Goal: Information Seeking & Learning: Learn about a topic

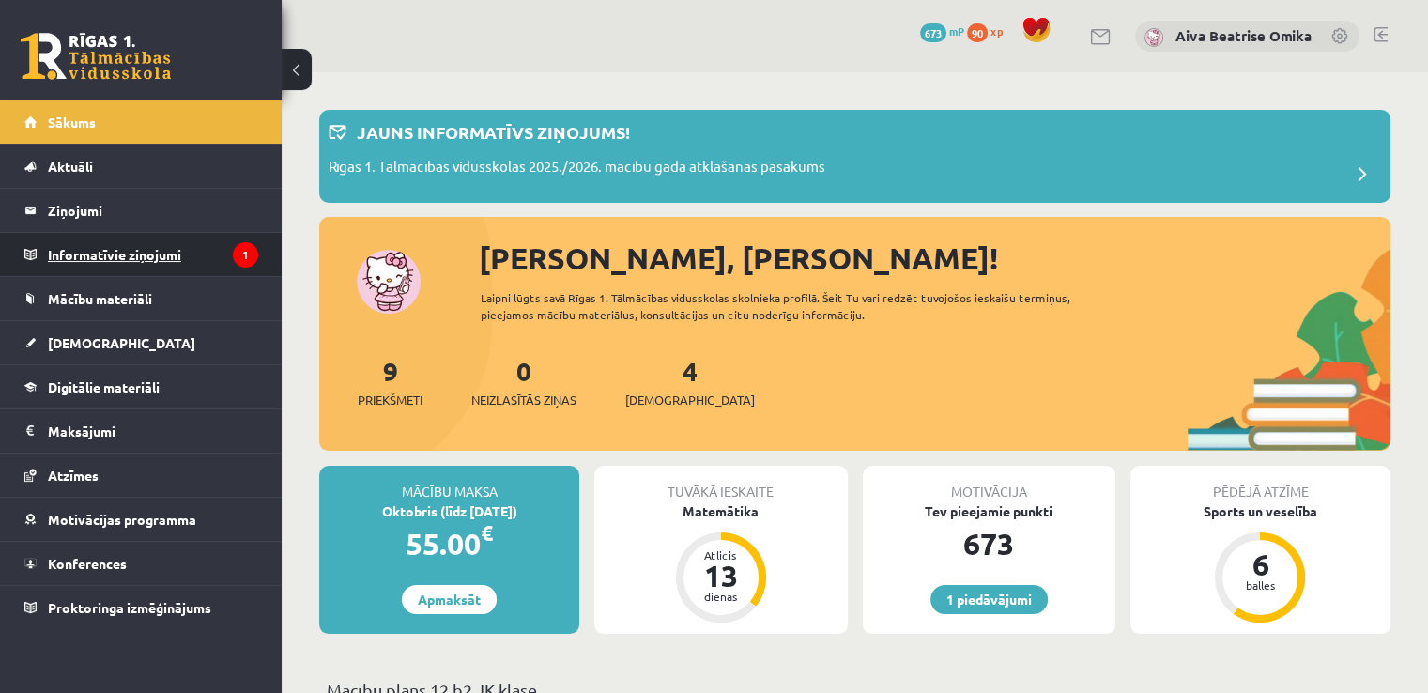
click at [140, 256] on legend "Informatīvie ziņojumi 1" at bounding box center [153, 254] width 210 height 43
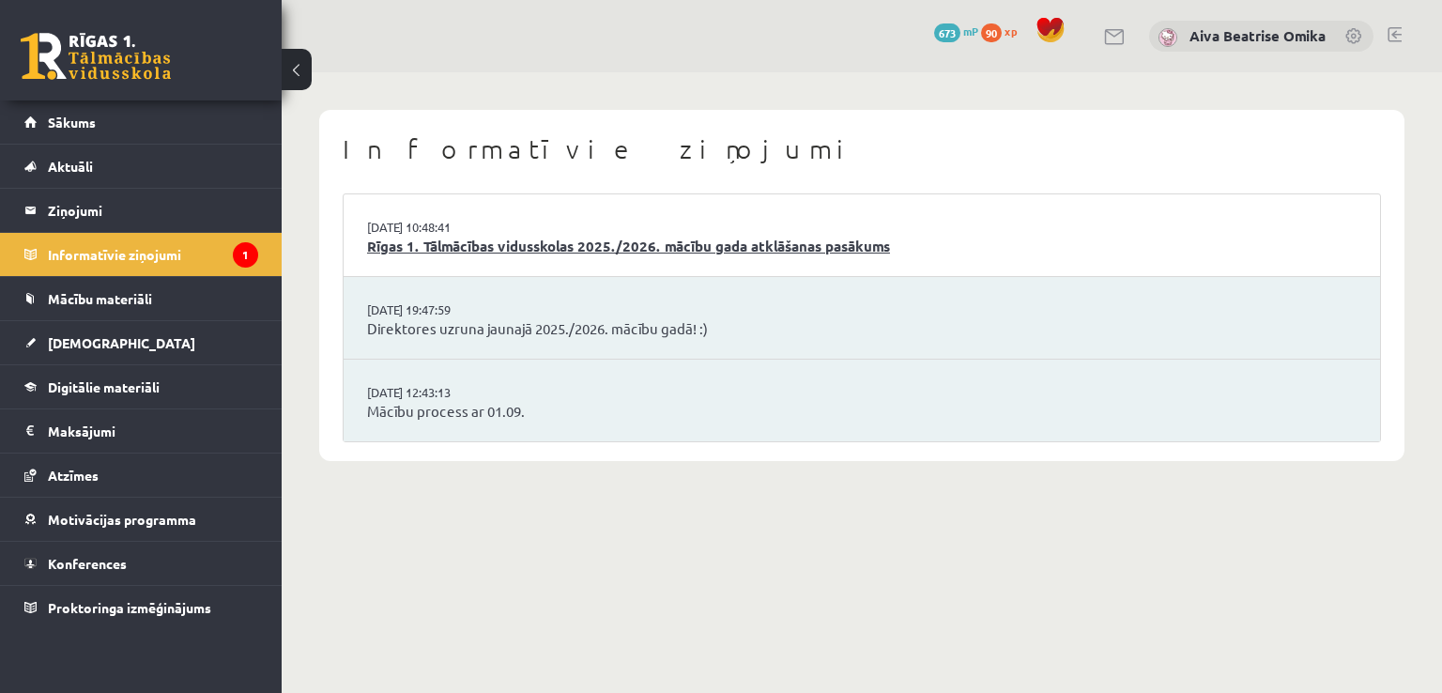
click at [1023, 256] on link "Rīgas 1. Tālmācības vidusskolas 2025./2026. mācību gada atklāšanas pasākums" at bounding box center [862, 247] width 990 height 22
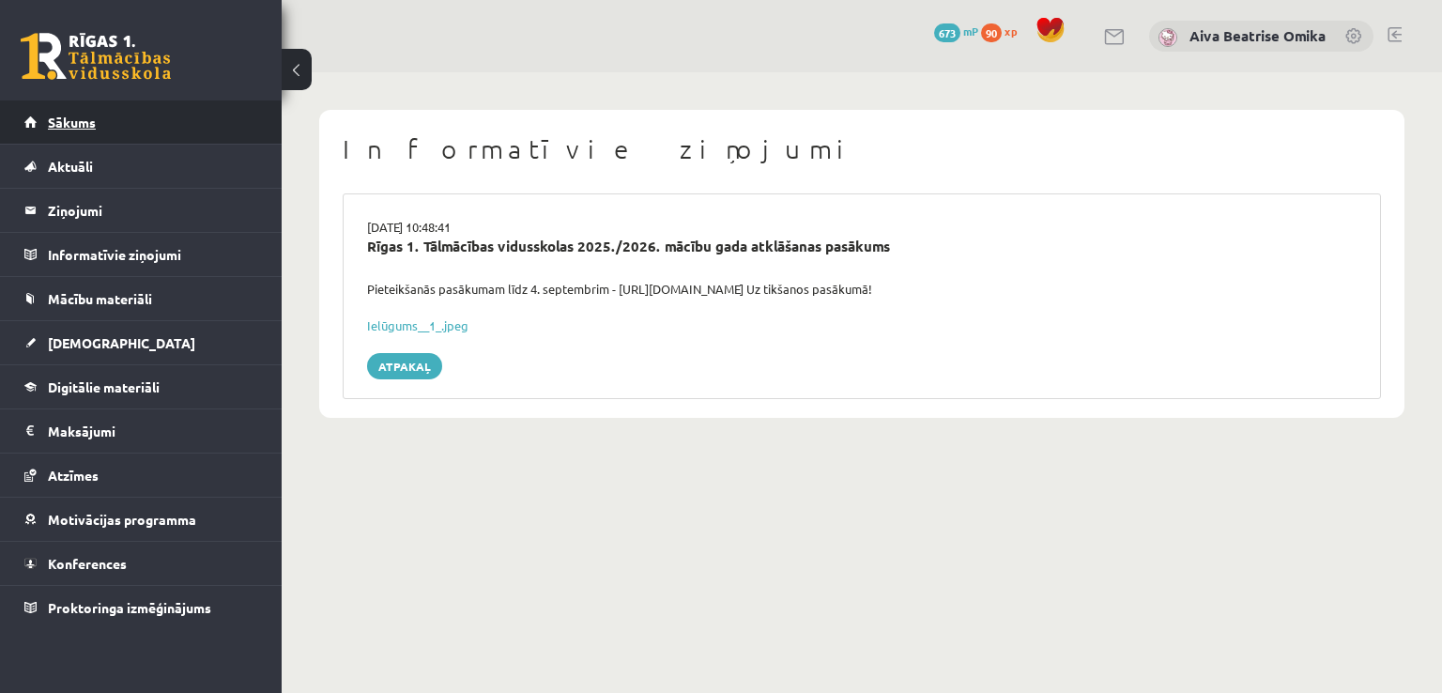
click at [90, 118] on span "Sākums" at bounding box center [72, 122] width 48 height 17
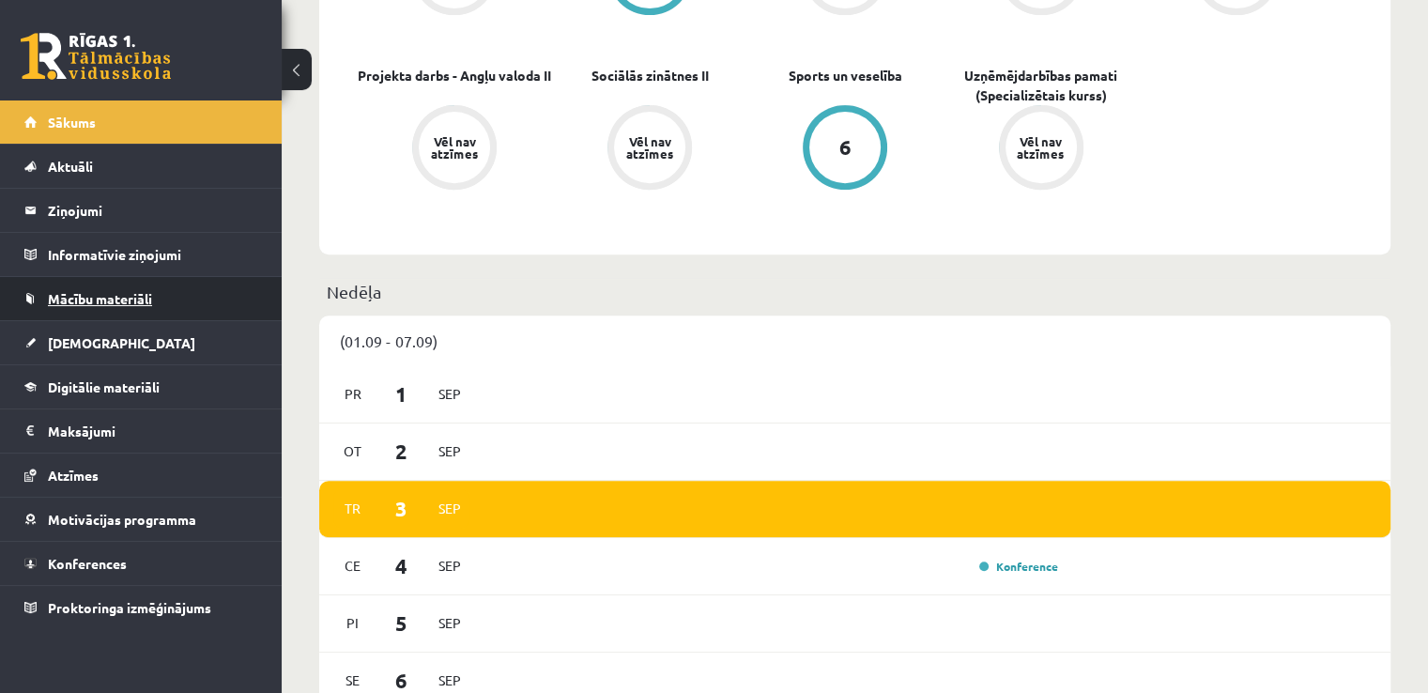
scroll to position [469, 0]
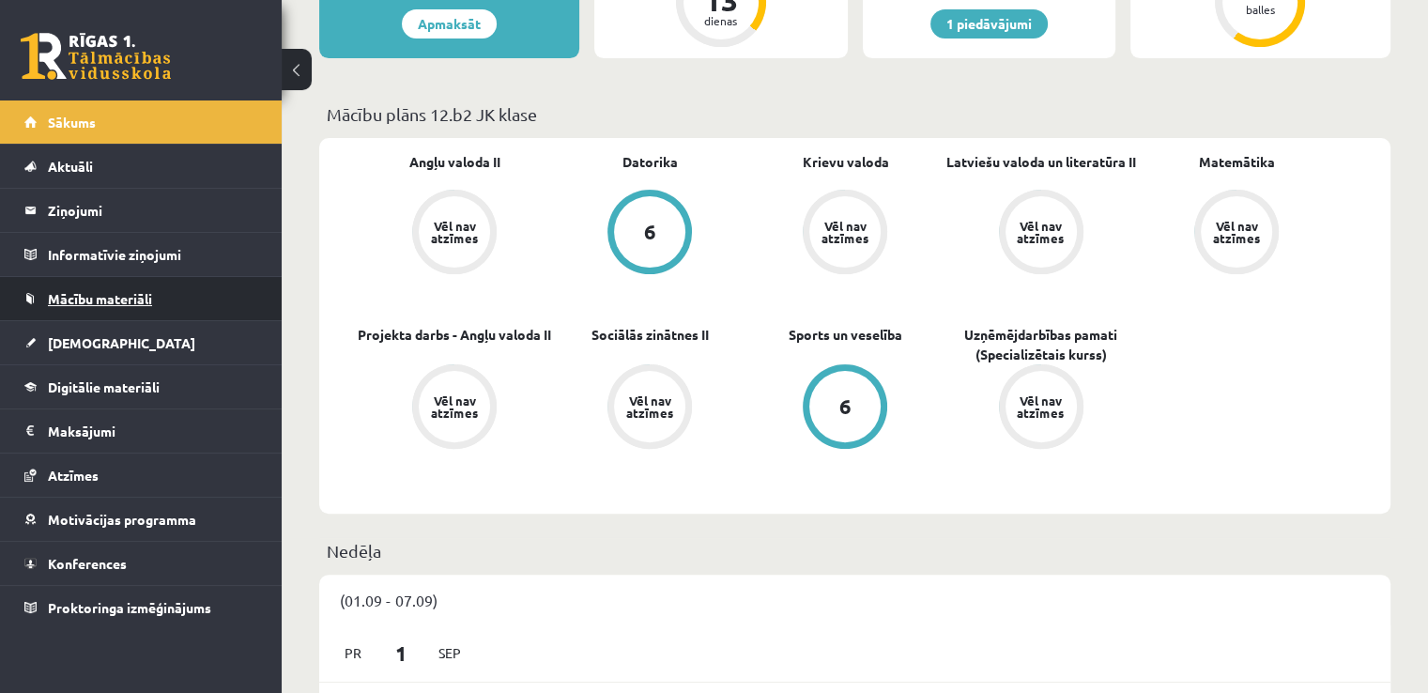
click at [112, 313] on link "Mācību materiāli" at bounding box center [141, 298] width 234 height 43
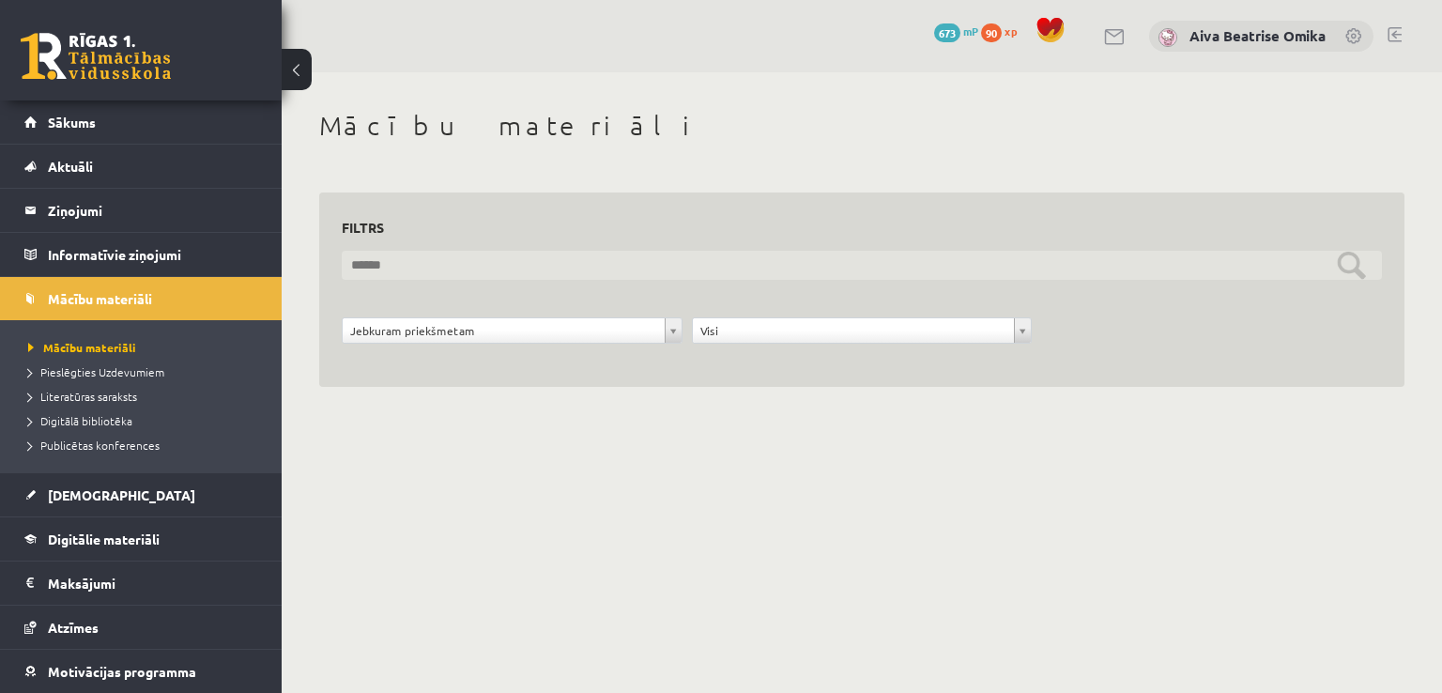
click at [555, 269] on input "text" at bounding box center [862, 265] width 1040 height 29
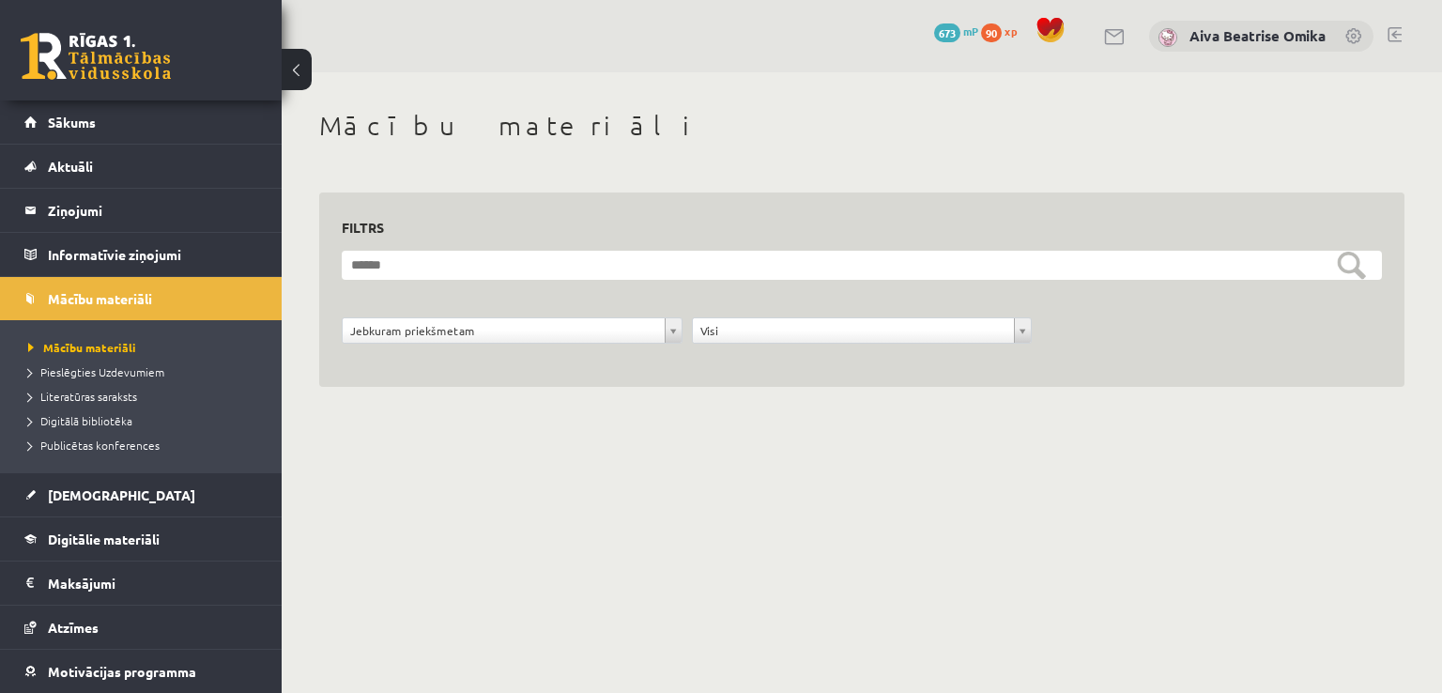
click at [640, 295] on form "**********" at bounding box center [862, 308] width 1040 height 114
click at [578, 403] on div "**********" at bounding box center [862, 269] width 1161 height 395
click at [542, 320] on form "**********" at bounding box center [862, 308] width 1040 height 114
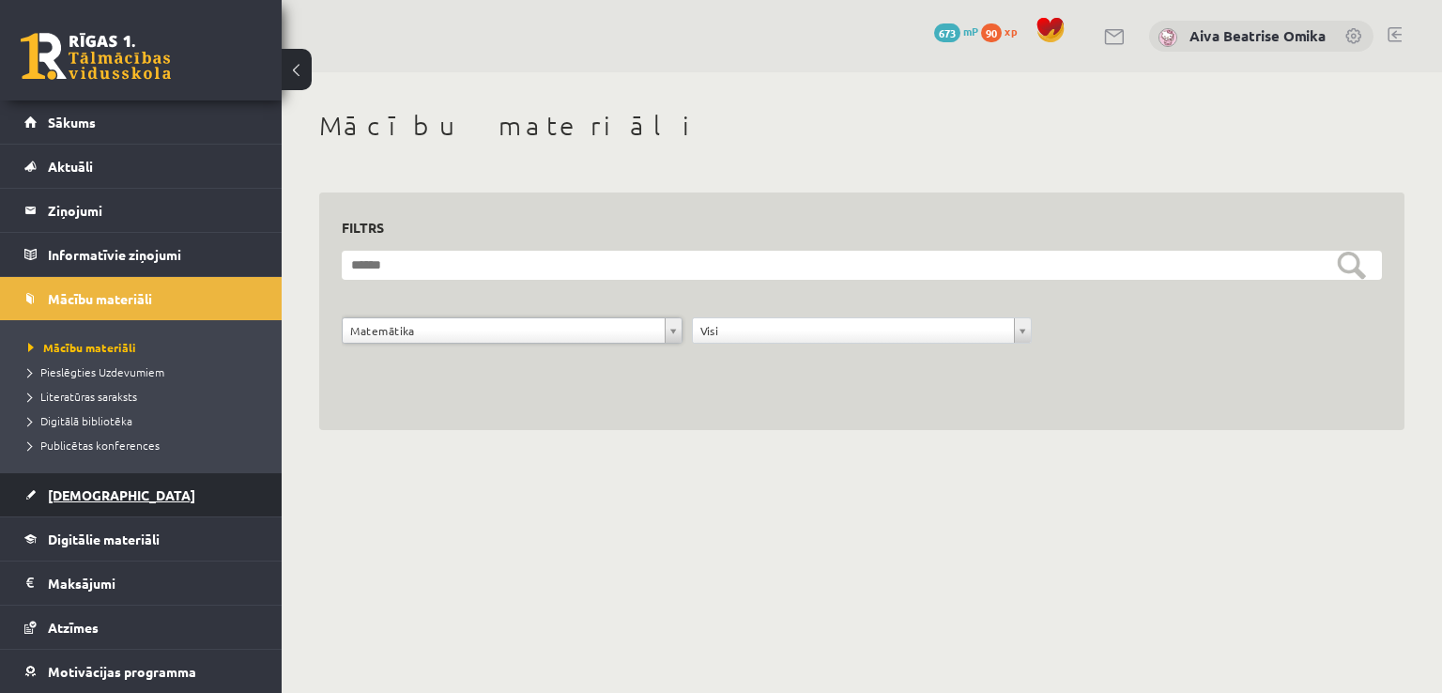
click at [102, 484] on link "[DEMOGRAPHIC_DATA]" at bounding box center [141, 494] width 234 height 43
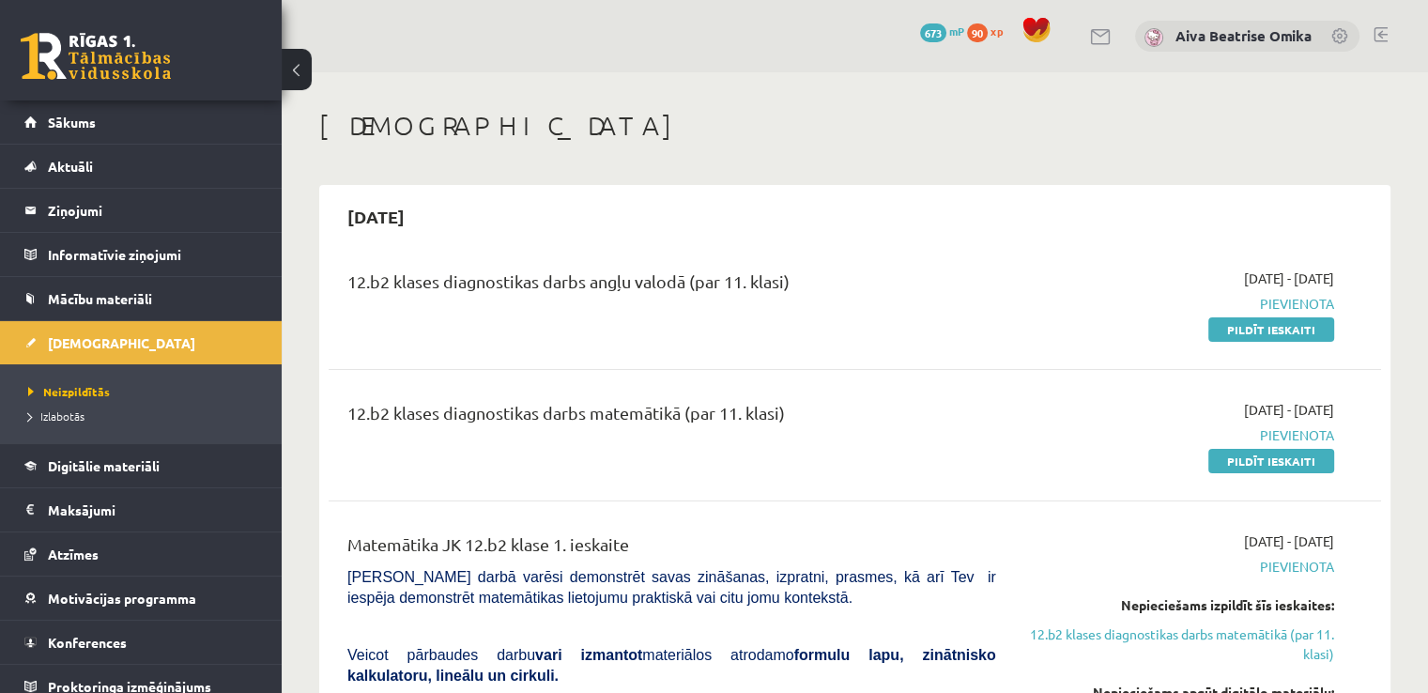
click at [826, 437] on div "12.b2 klases diagnostikas darbs matemātikā (par 11. klasi)" at bounding box center [671, 435] width 677 height 70
click at [105, 121] on link "Sākums" at bounding box center [141, 121] width 234 height 43
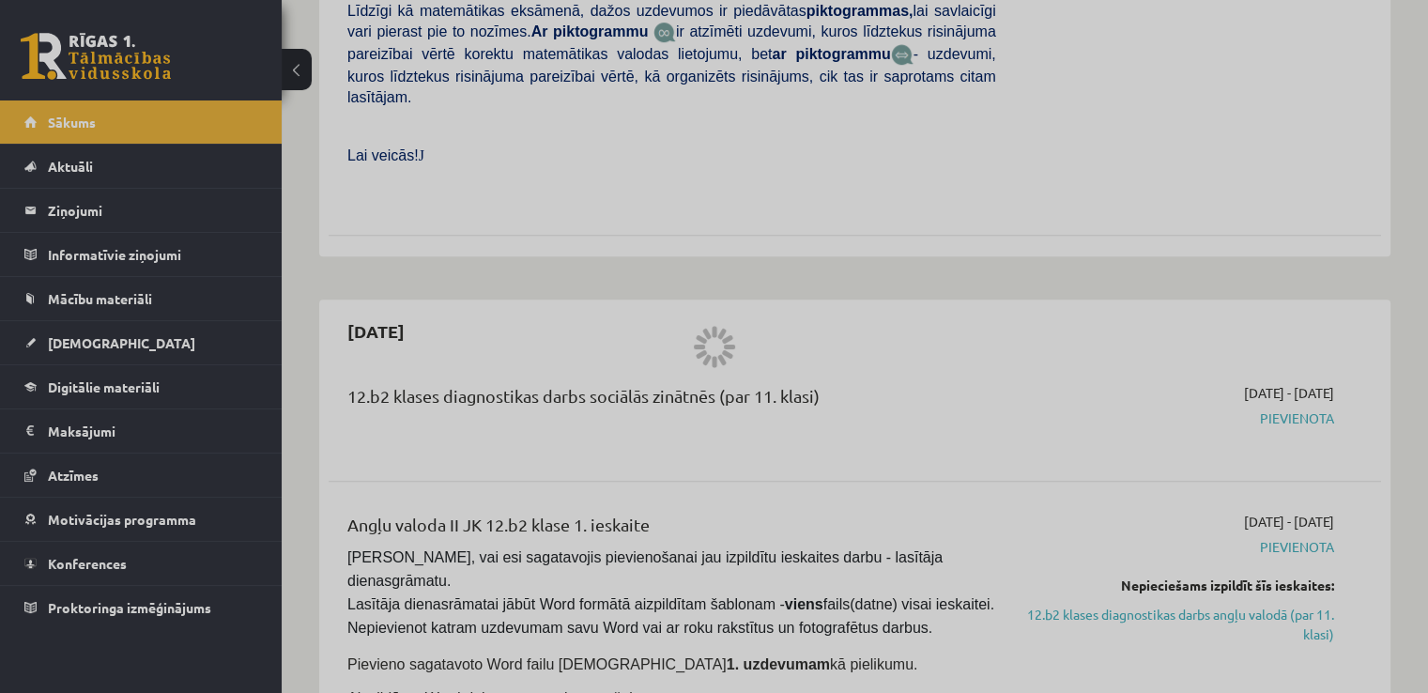
scroll to position [1033, 0]
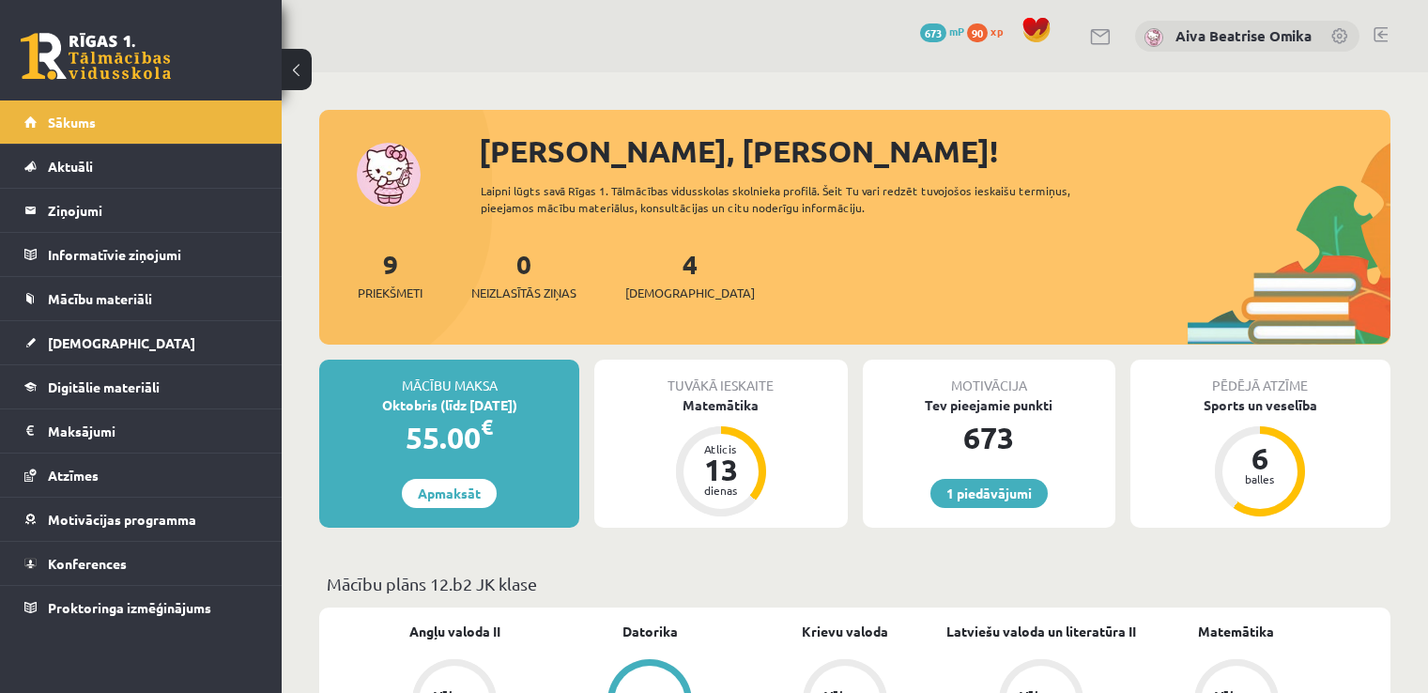
click at [834, 309] on div "9 Priekšmeti 0 Neizlasītās ziņas 4 Ieskaites" at bounding box center [854, 294] width 1071 height 100
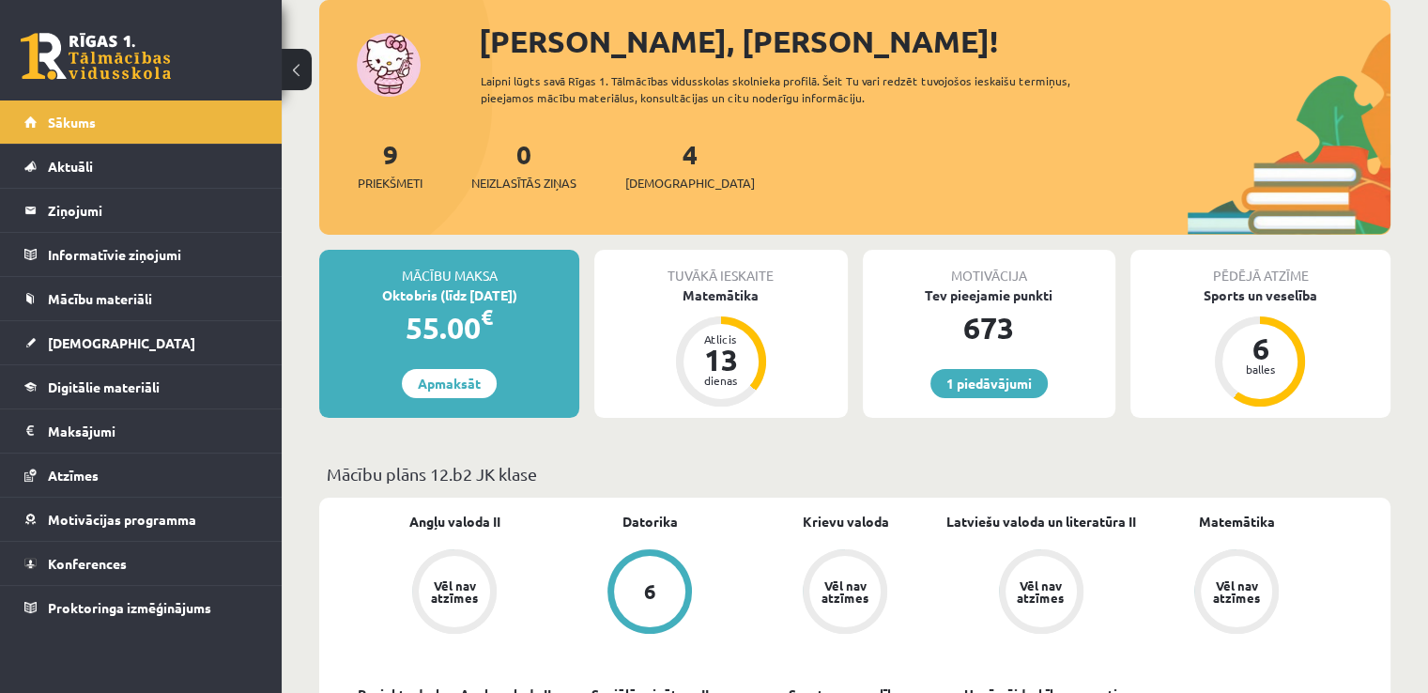
scroll to position [371, 0]
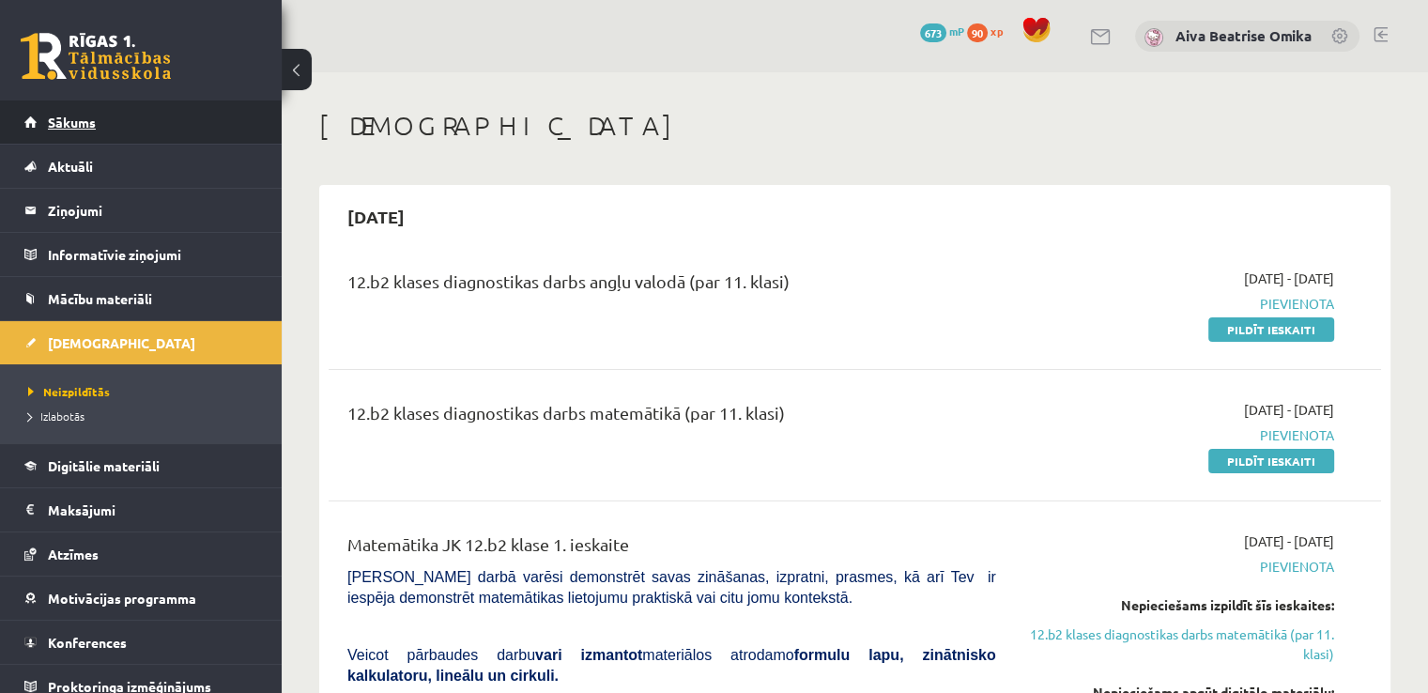
click at [75, 123] on span "Sākums" at bounding box center [72, 122] width 48 height 17
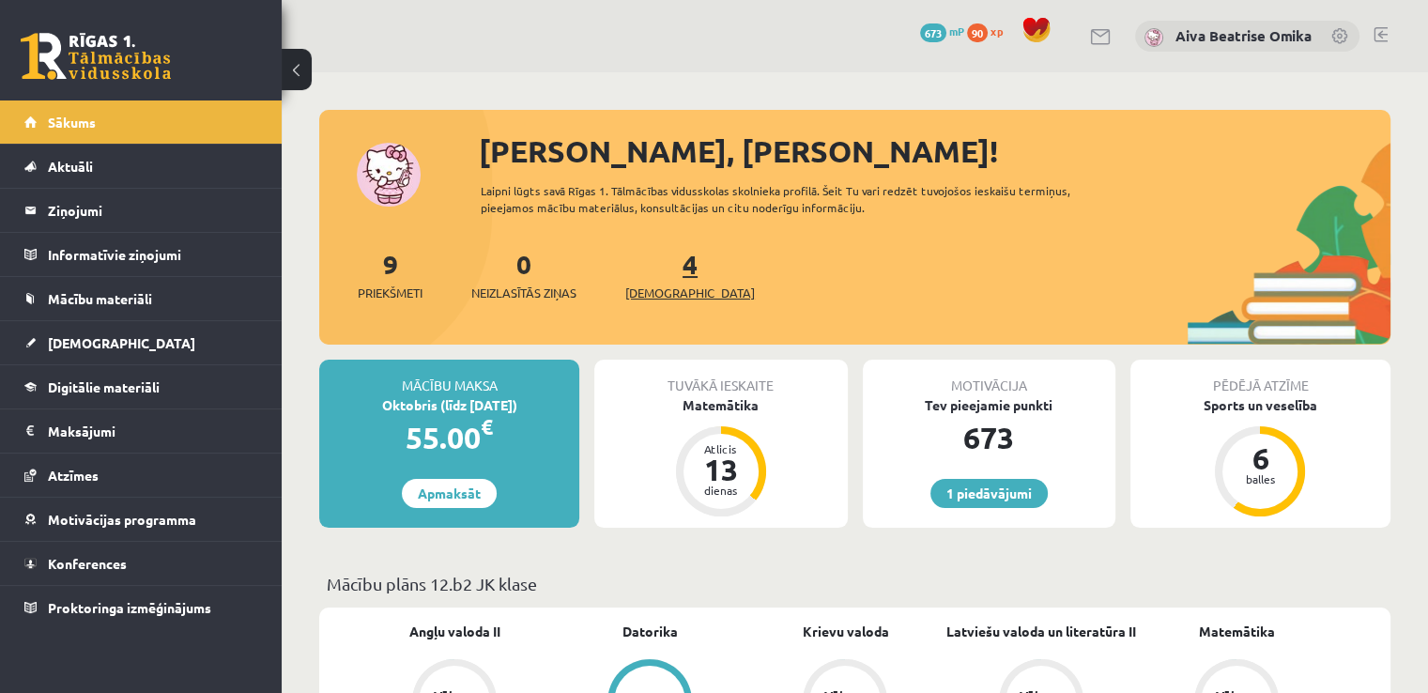
click at [656, 260] on link "4 Ieskaites" at bounding box center [690, 274] width 130 height 55
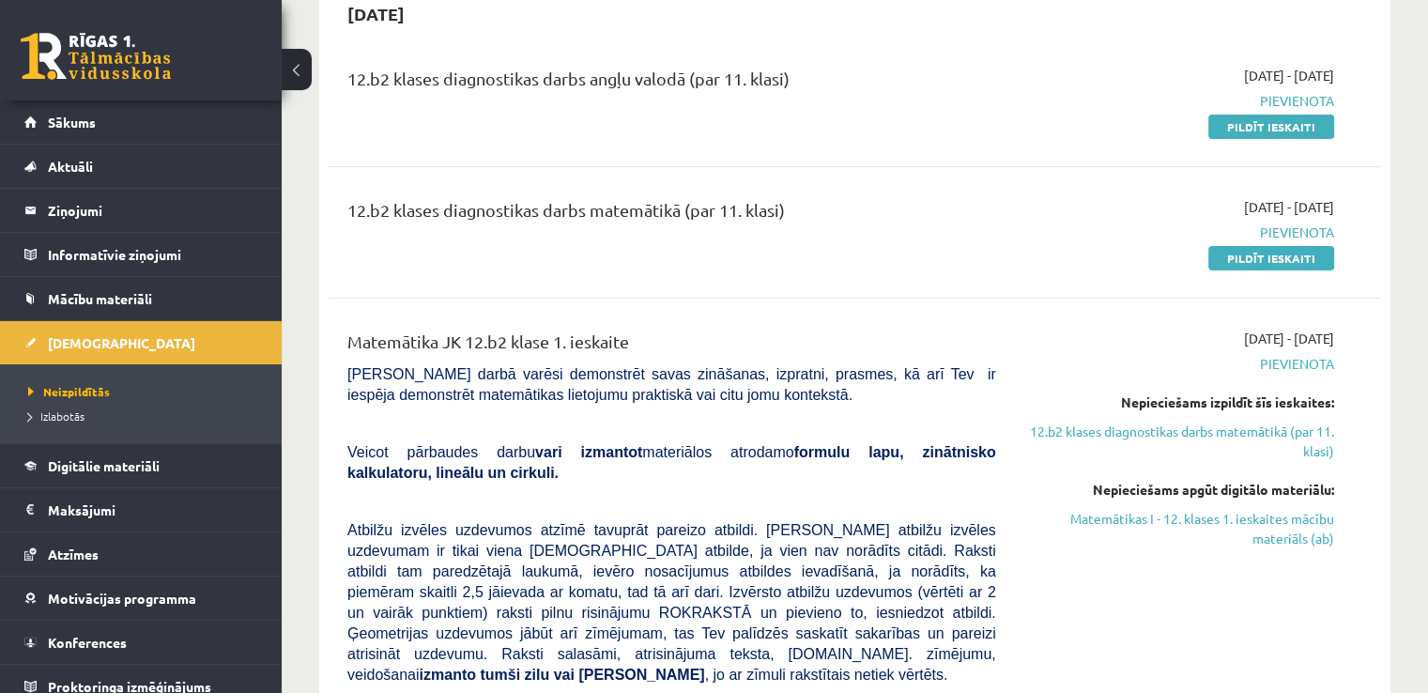
scroll to position [94, 0]
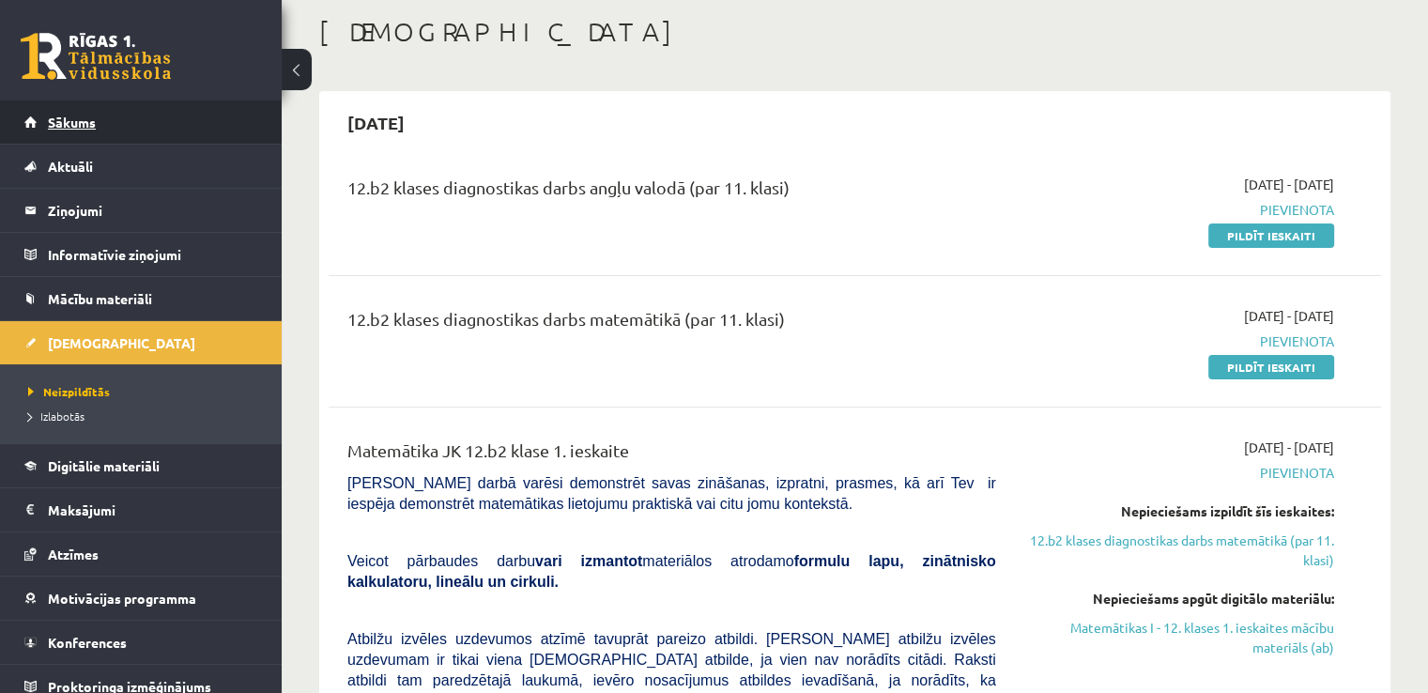
click at [93, 119] on span "Sākums" at bounding box center [72, 122] width 48 height 17
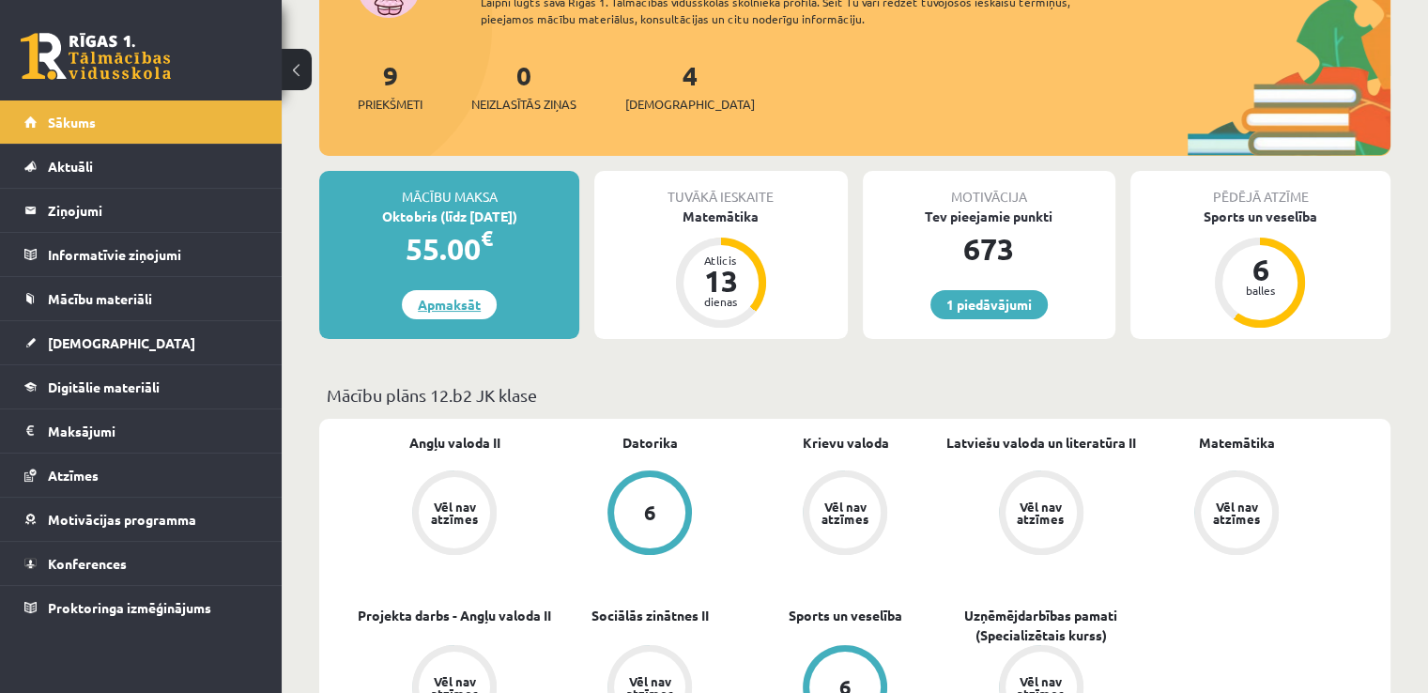
scroll to position [188, 0]
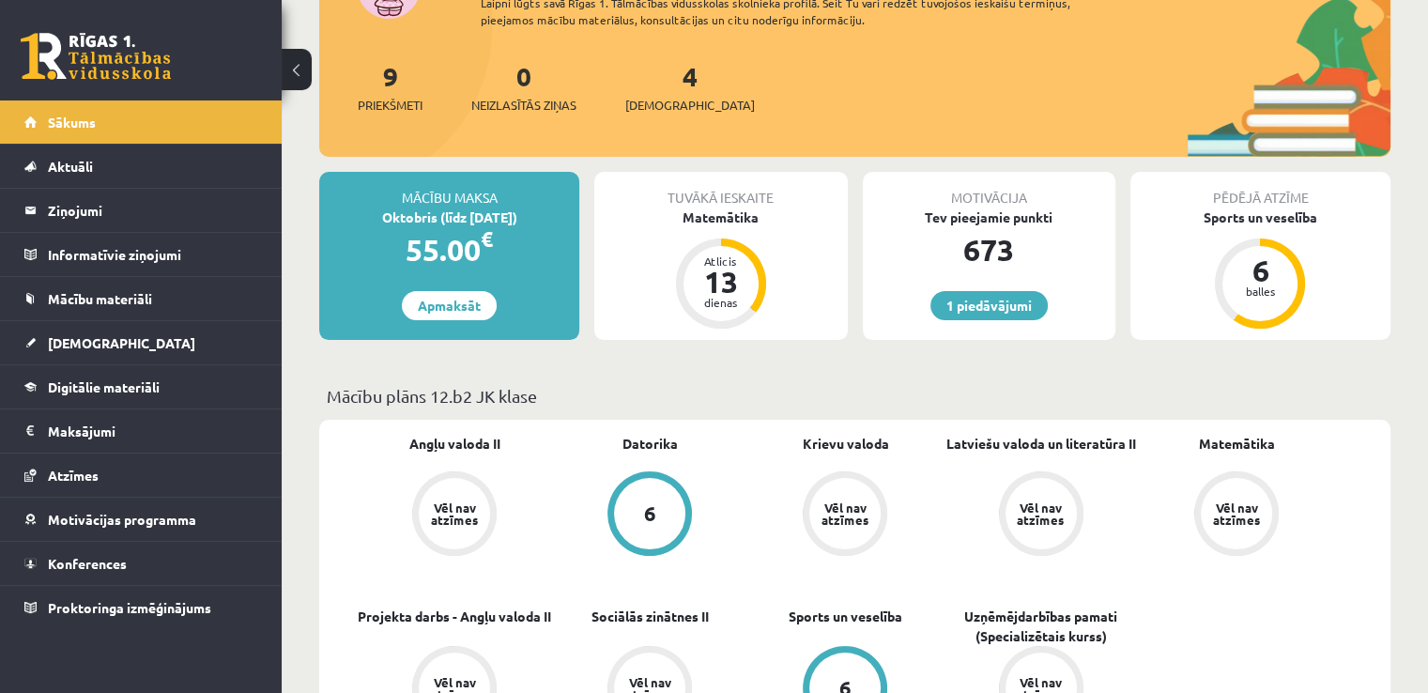
click at [140, 385] on span "Digitālie materiāli" at bounding box center [104, 386] width 112 height 17
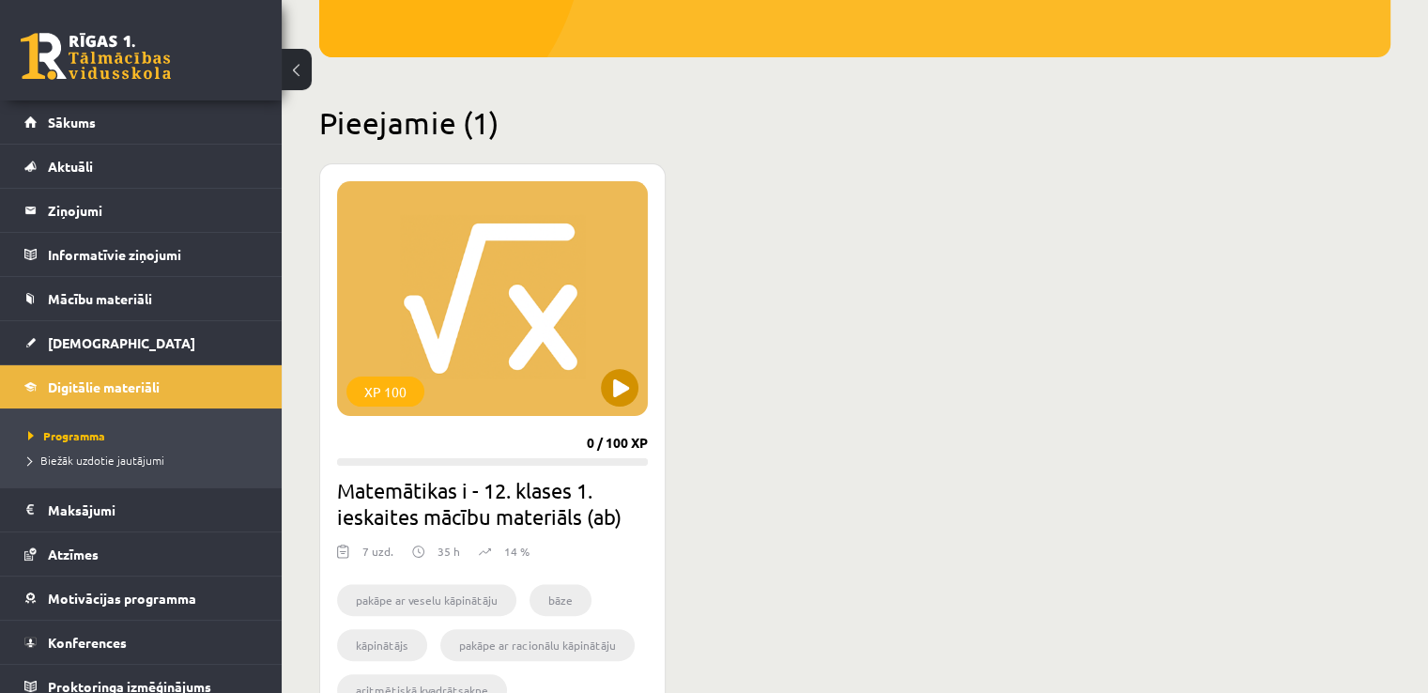
scroll to position [376, 0]
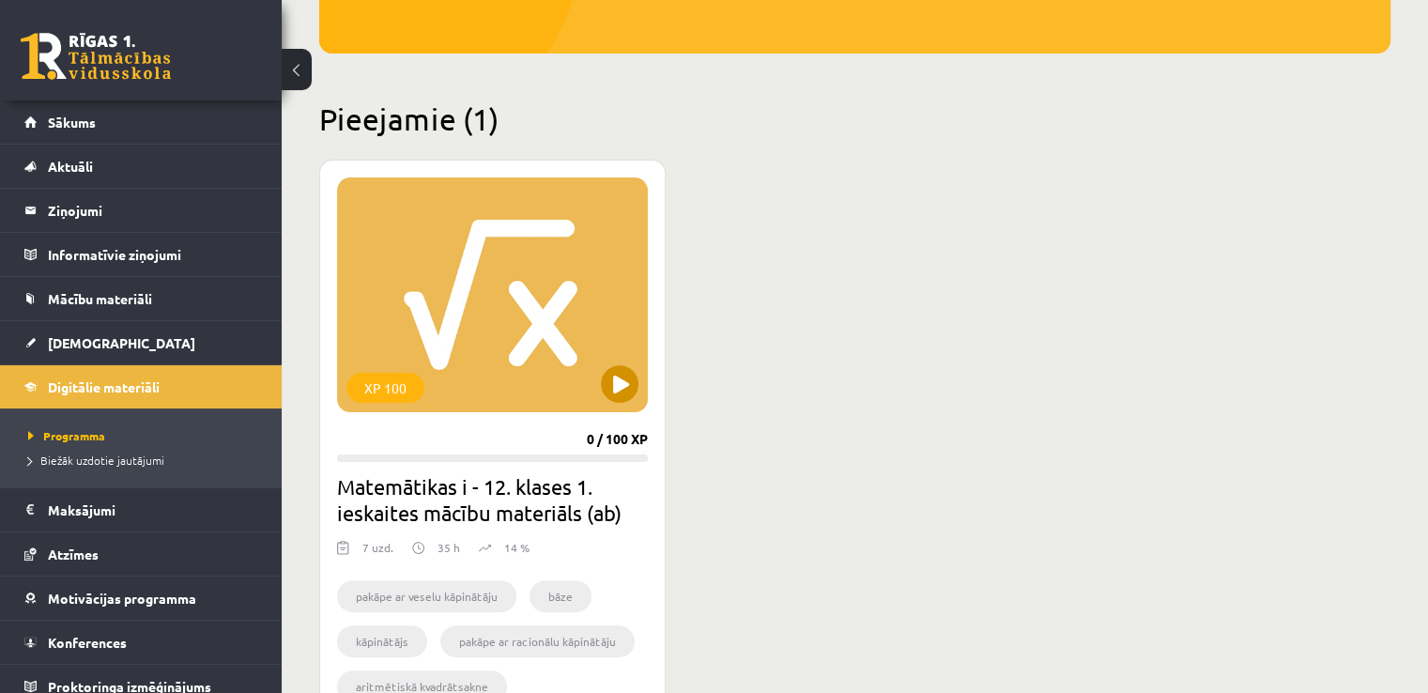
click at [447, 324] on div "XP 100" at bounding box center [492, 294] width 311 height 235
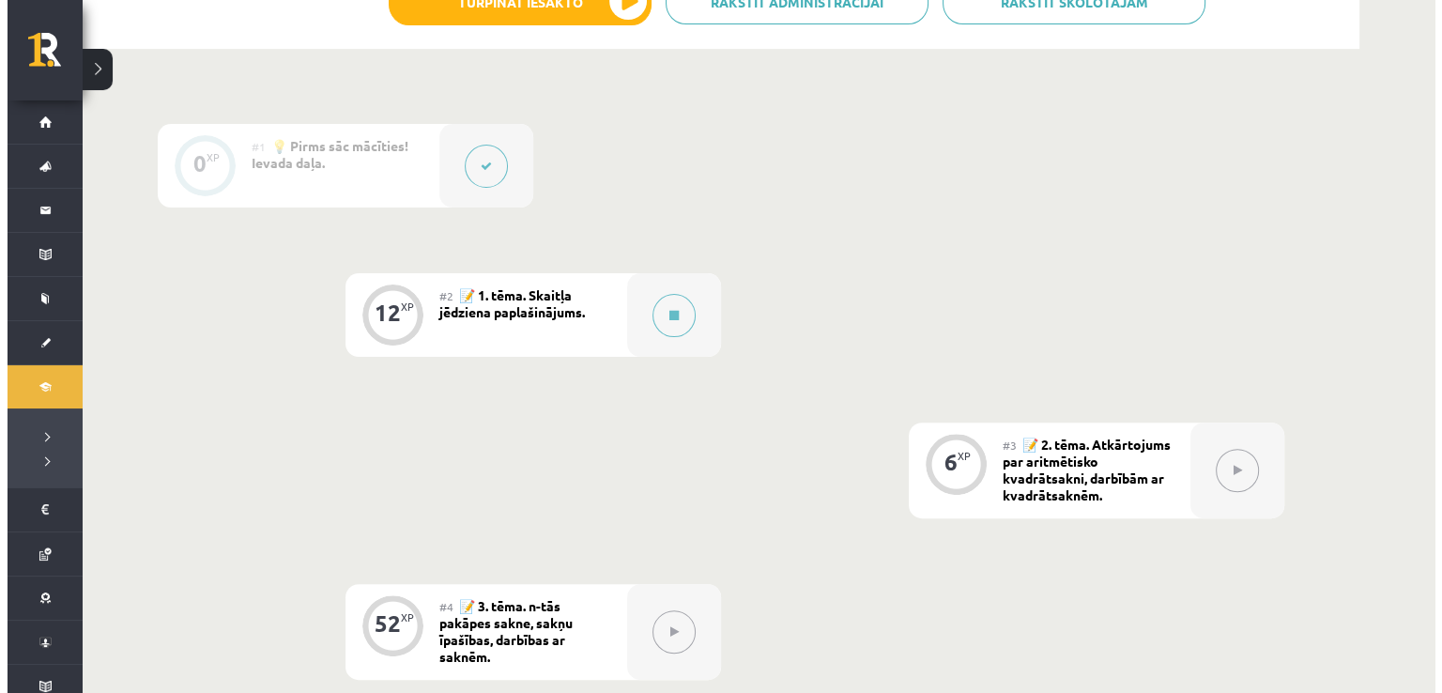
scroll to position [282, 0]
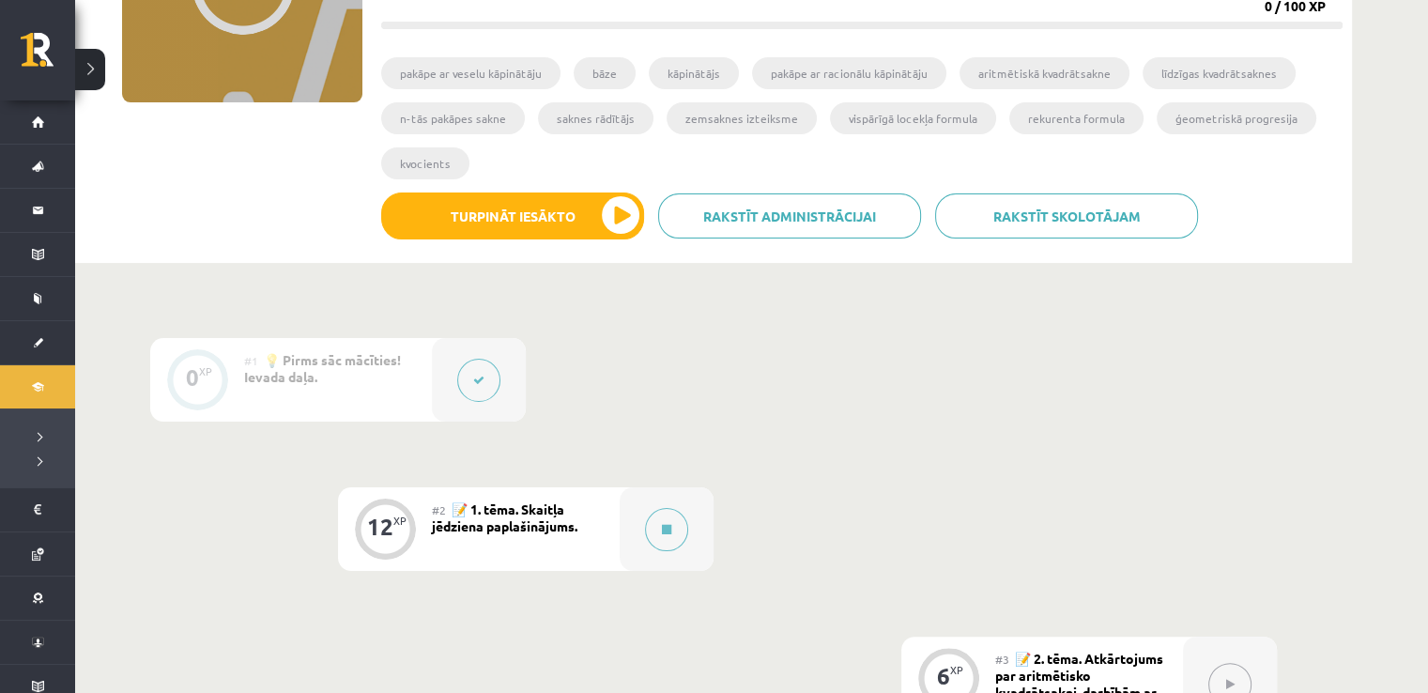
click at [473, 397] on button at bounding box center [478, 380] width 43 height 43
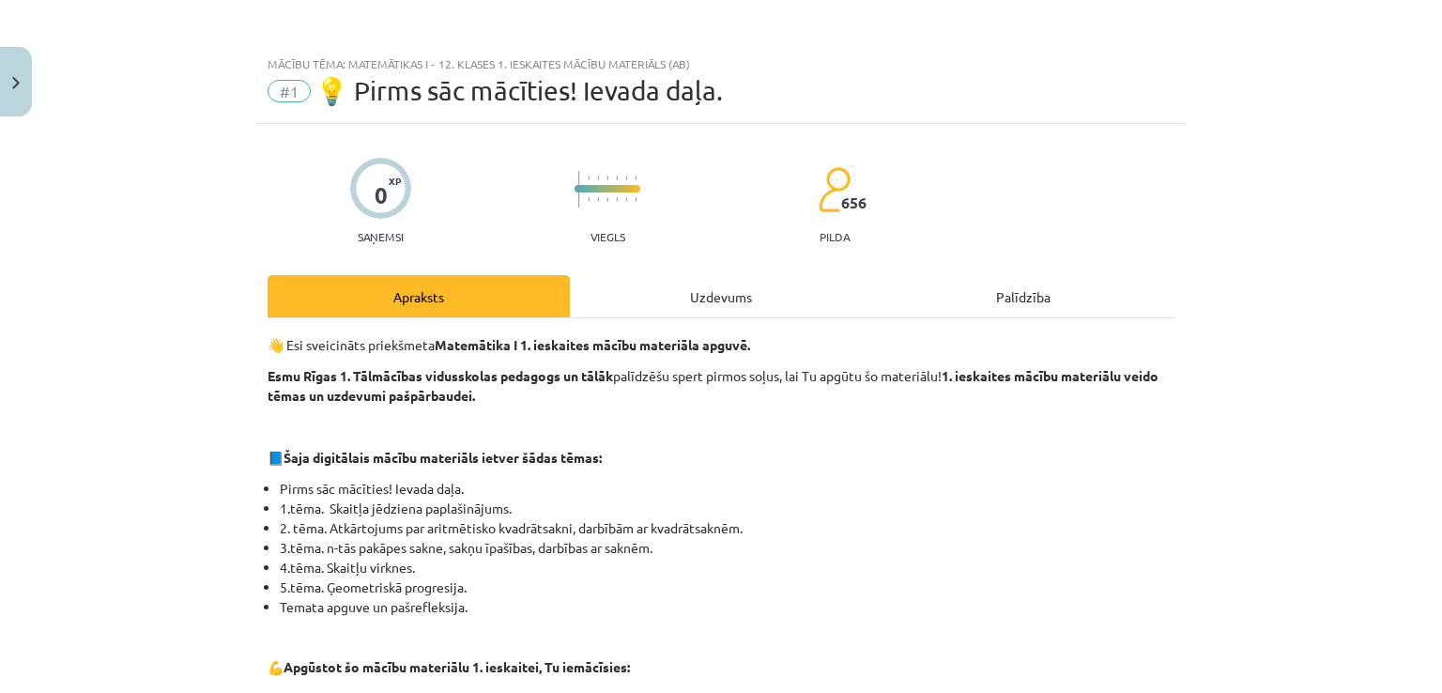
scroll to position [0, 0]
click at [680, 295] on div "Uzdevums" at bounding box center [721, 297] width 302 height 42
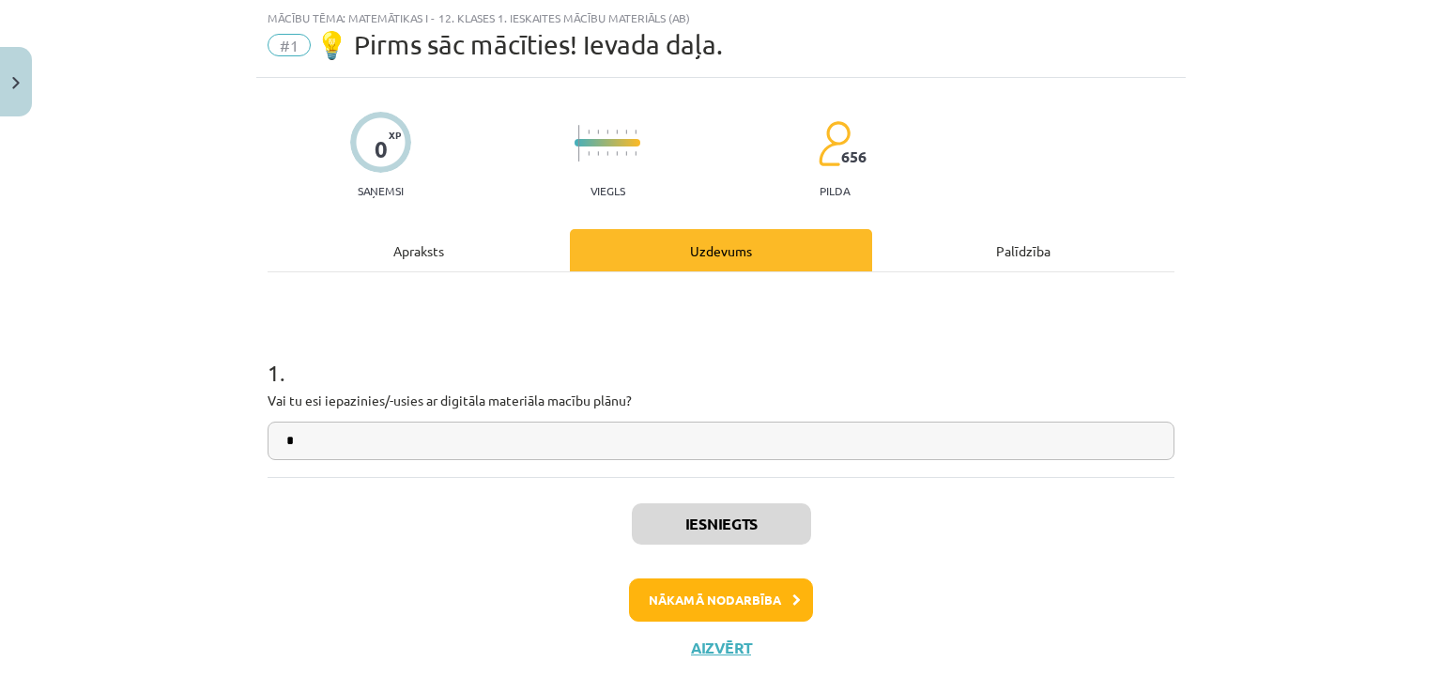
click at [557, 215] on div "0 XP Saņemsi Viegls 656 pilda Apraksts Uzdevums Palīdzība 1 . Vai tu esi iepazi…" at bounding box center [721, 379] width 930 height 602
click at [527, 237] on div "Apraksts" at bounding box center [419, 250] width 302 height 42
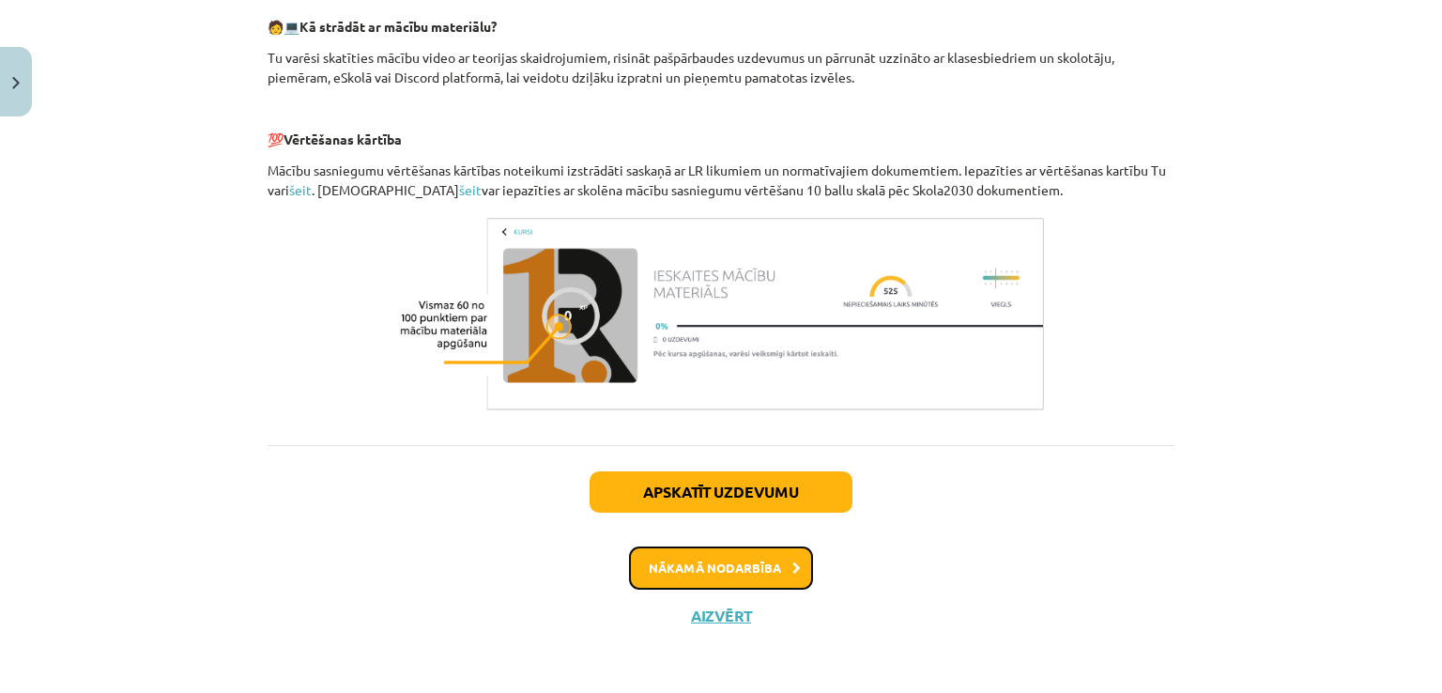
click at [711, 567] on button "Nākamā nodarbība" at bounding box center [721, 567] width 184 height 43
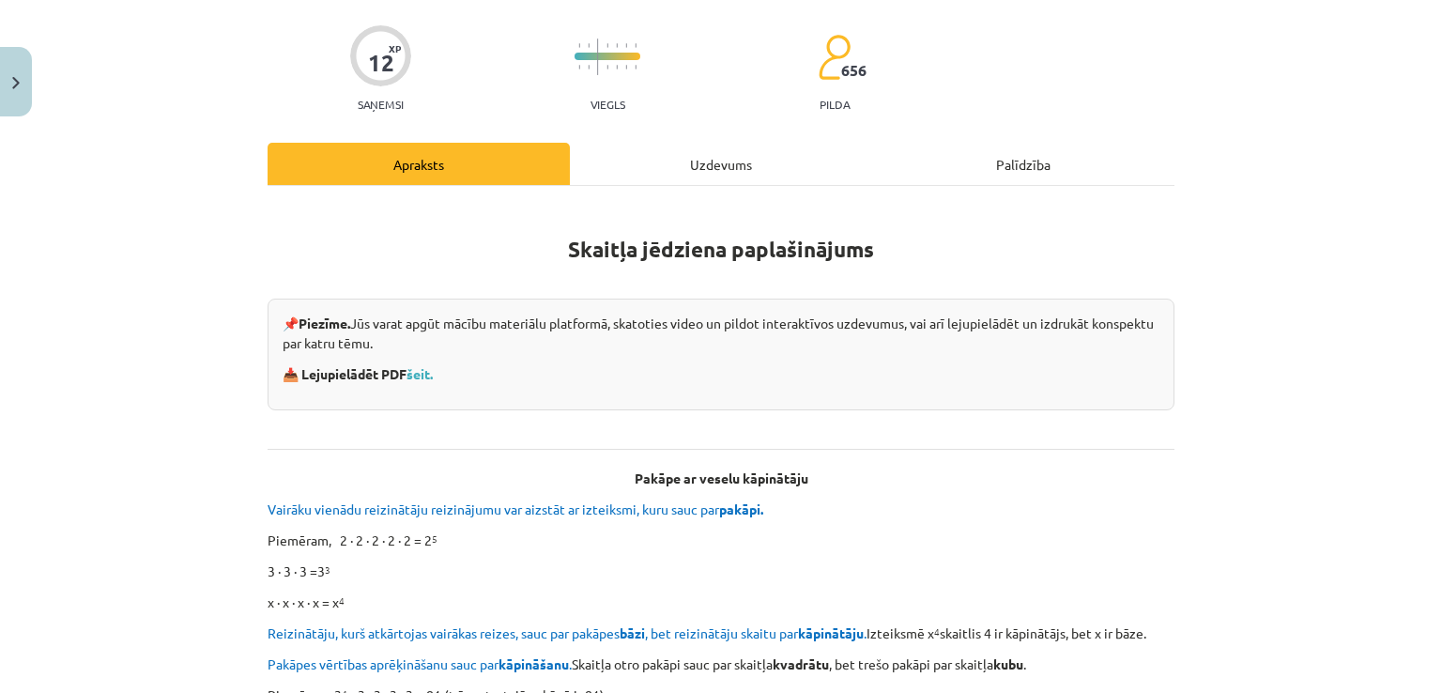
scroll to position [235, 0]
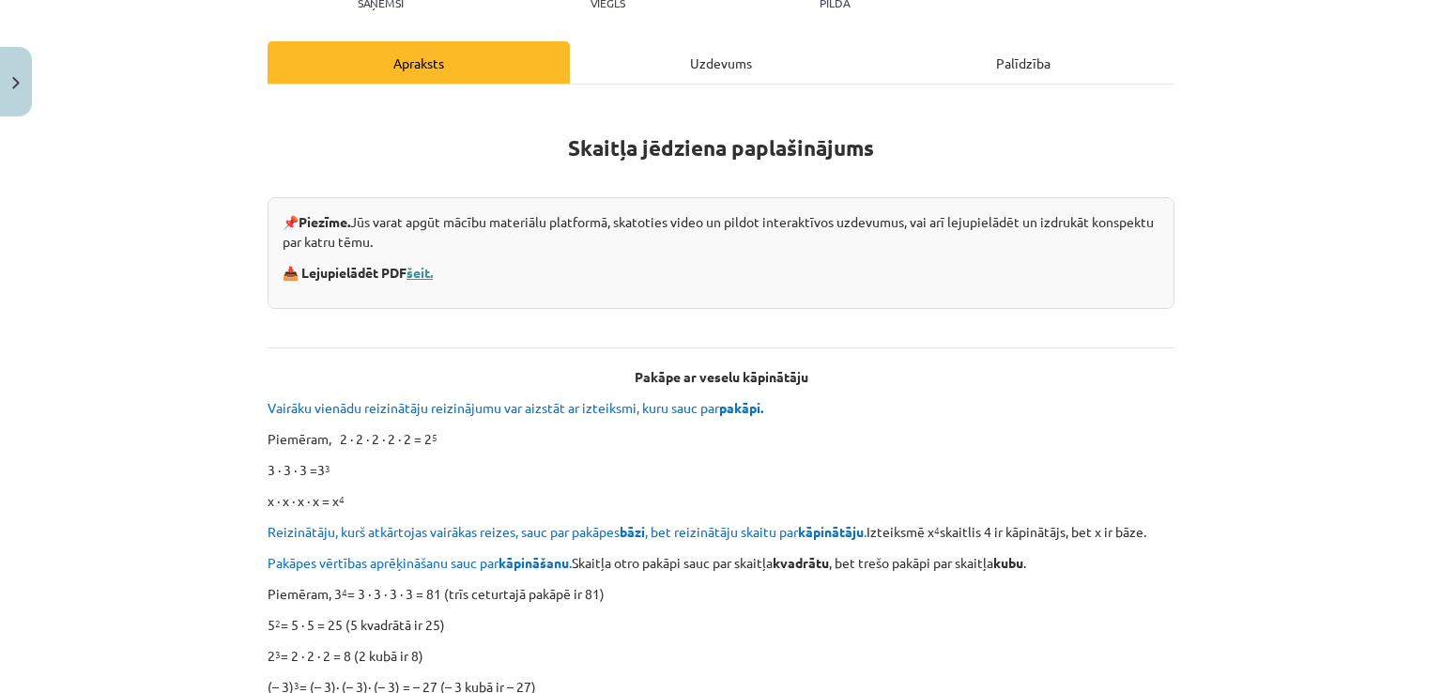
click at [423, 275] on link "šeit." at bounding box center [420, 272] width 26 height 17
